Goal: Task Accomplishment & Management: Use online tool/utility

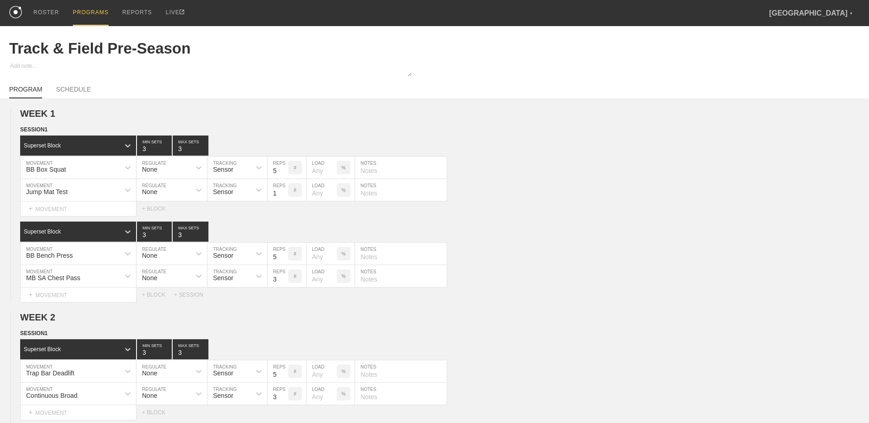
scroll to position [2653, 0]
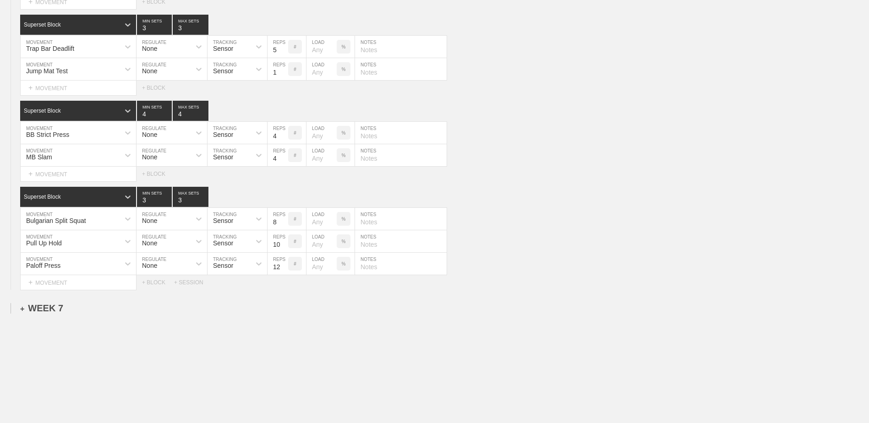
click at [49, 314] on div "+ WEEK 7" at bounding box center [41, 308] width 43 height 11
click at [51, 321] on div "+ SESSION 1" at bounding box center [37, 318] width 35 height 8
click at [65, 337] on div "+ BLOCK" at bounding box center [77, 334] width 115 height 15
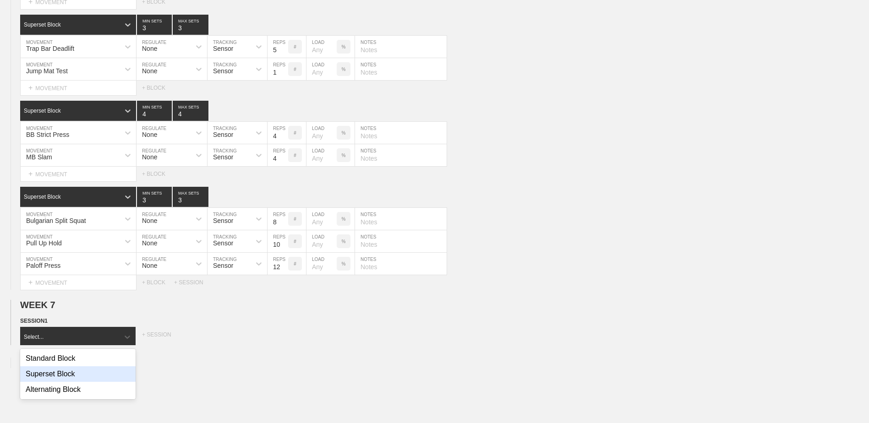
click at [69, 382] on div "Superset Block" at bounding box center [77, 375] width 115 height 16
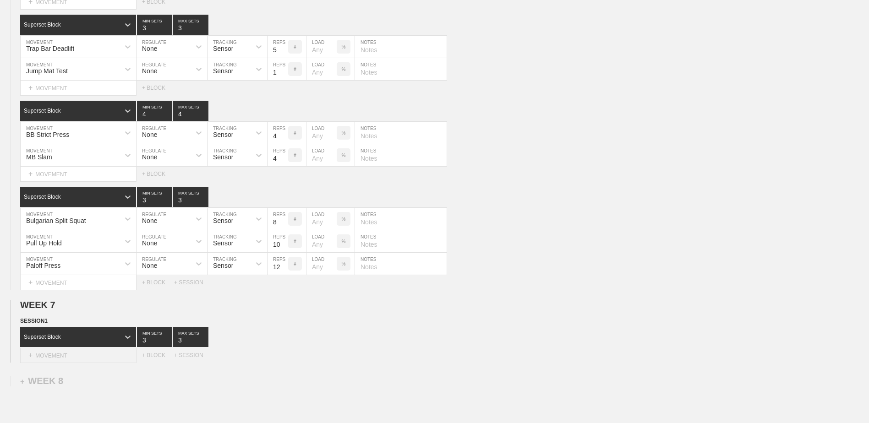
click at [61, 359] on div "+ MOVEMENT" at bounding box center [78, 355] width 116 height 15
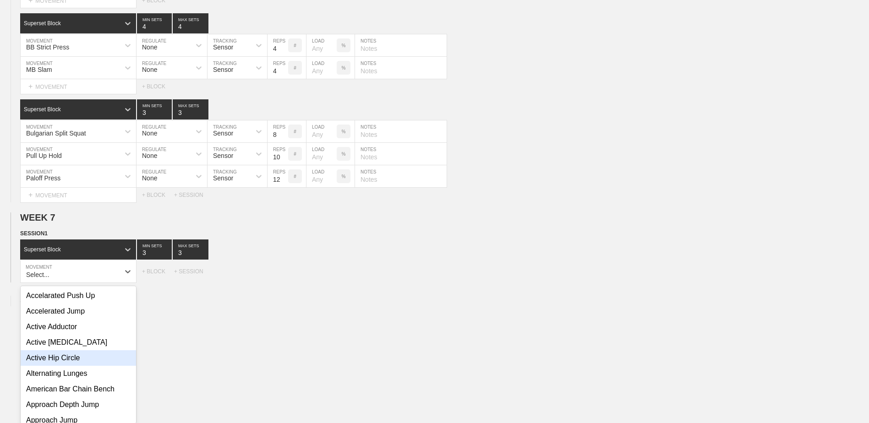
scroll to position [2749, 0]
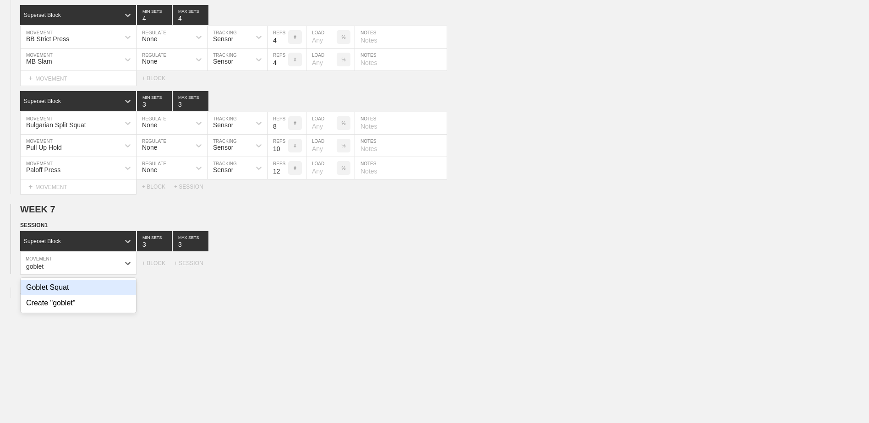
click at [86, 296] on div "Goblet Squat" at bounding box center [78, 288] width 115 height 16
type input "goblet"
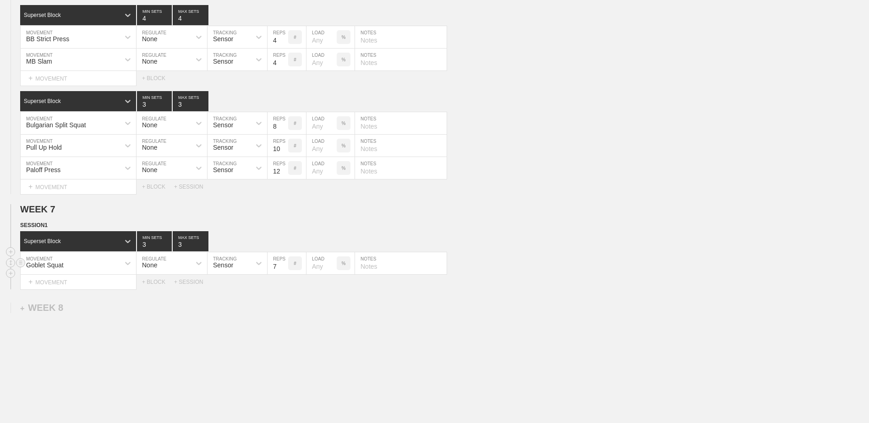
click at [285, 274] on input "7" at bounding box center [278, 264] width 21 height 22
click at [285, 274] on input "6" at bounding box center [278, 264] width 21 height 22
type input "5"
click at [285, 274] on input "5" at bounding box center [278, 264] width 21 height 22
click at [105, 286] on div "+ MOVEMENT" at bounding box center [78, 282] width 116 height 15
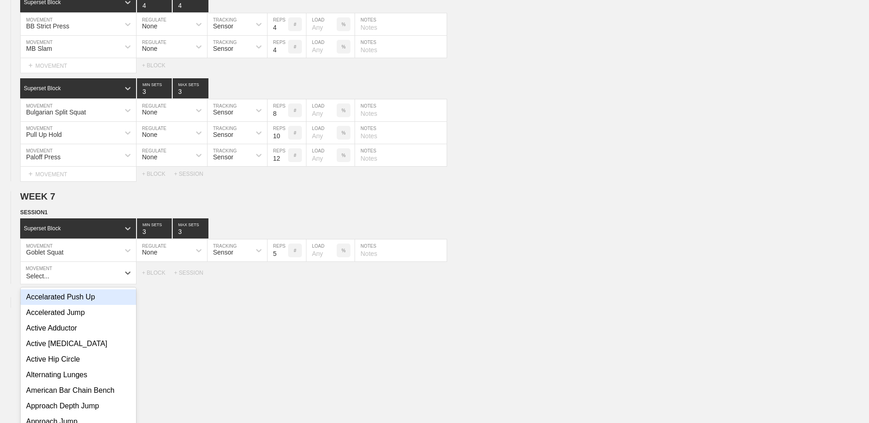
scroll to position [2772, 0]
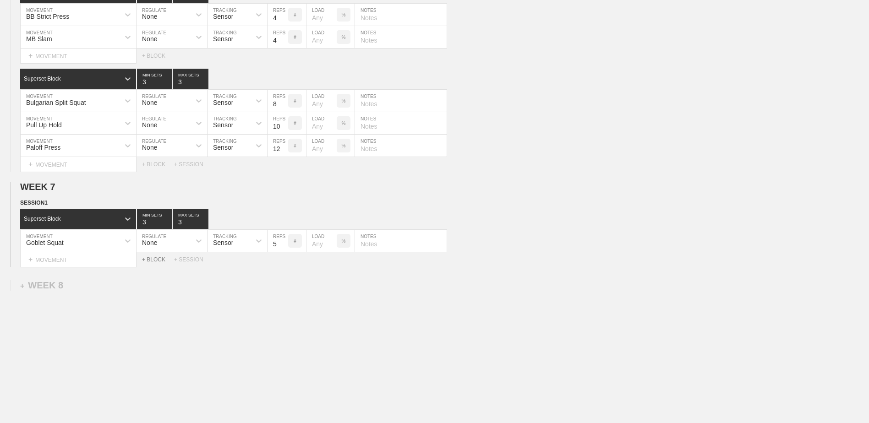
click at [157, 263] on div "+ BLOCK" at bounding box center [158, 260] width 32 height 6
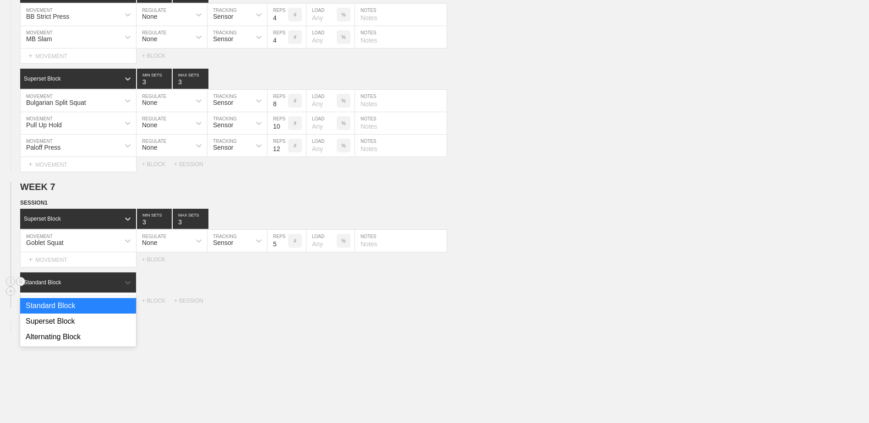
click at [104, 285] on div "Standard Block" at bounding box center [69, 283] width 99 height 8
click at [85, 328] on div "Superset Block" at bounding box center [78, 322] width 116 height 16
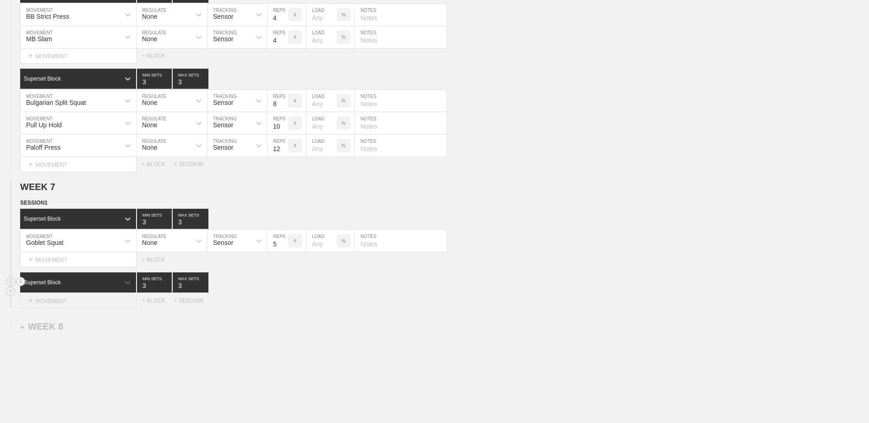
click at [80, 307] on div "+ MOVEMENT" at bounding box center [78, 301] width 116 height 15
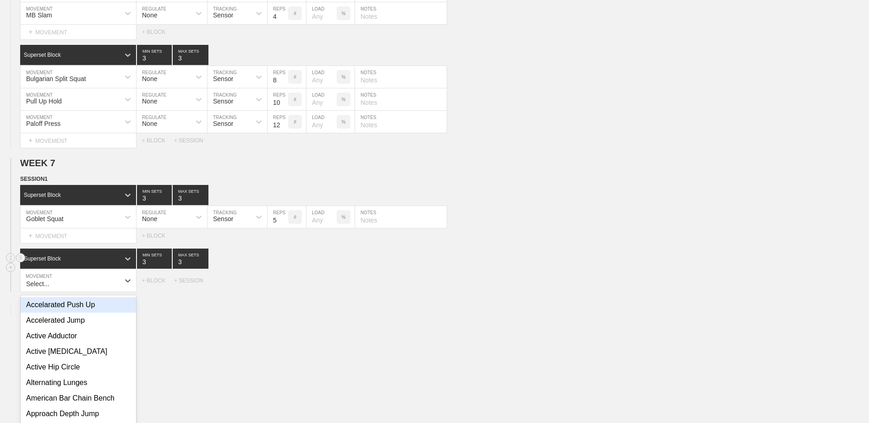
scroll to position [2813, 0]
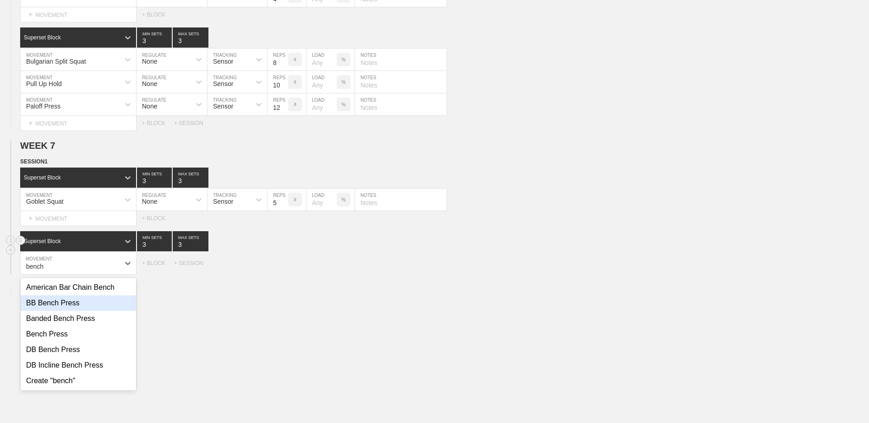
click at [80, 306] on div "BB Bench Press" at bounding box center [78, 304] width 115 height 16
type input "bench"
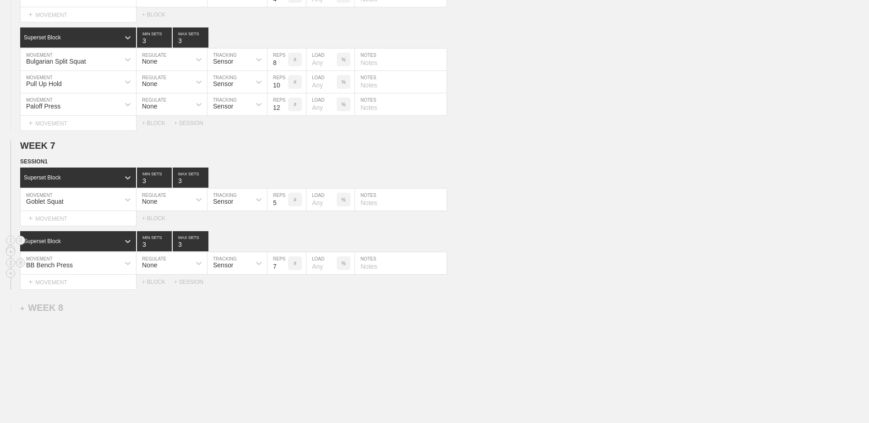
click at [284, 272] on input "7" at bounding box center [278, 264] width 21 height 22
click at [284, 272] on input "6" at bounding box center [278, 264] width 21 height 22
type input "5"
click at [284, 272] on input "5" at bounding box center [278, 264] width 21 height 22
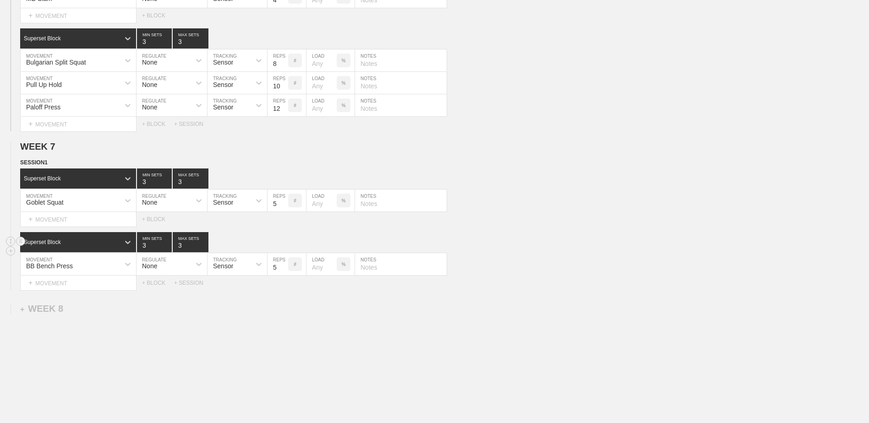
type textarea "x"
